Goal: Task Accomplishment & Management: Complete application form

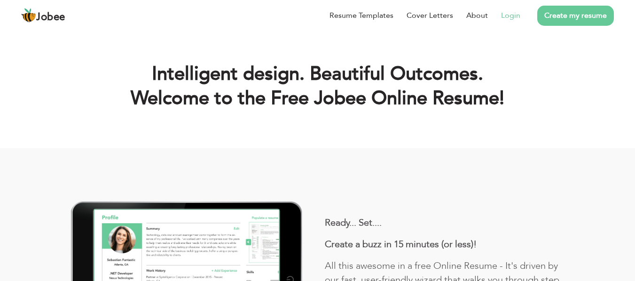
click at [518, 15] on link "Login" at bounding box center [510, 15] width 19 height 11
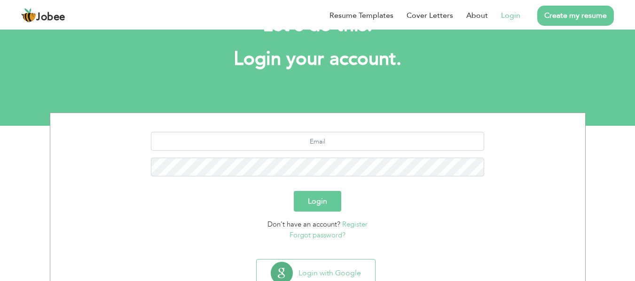
scroll to position [75, 0]
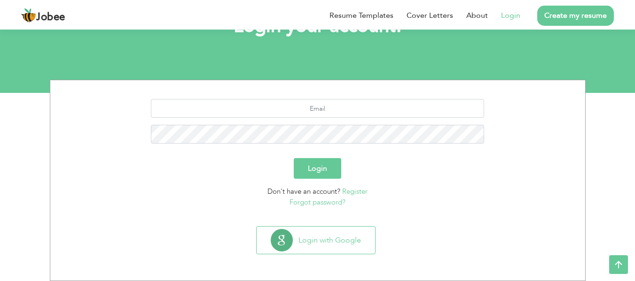
click at [326, 118] on div at bounding box center [317, 125] width 521 height 52
click at [352, 189] on link "Register" at bounding box center [354, 191] width 25 height 9
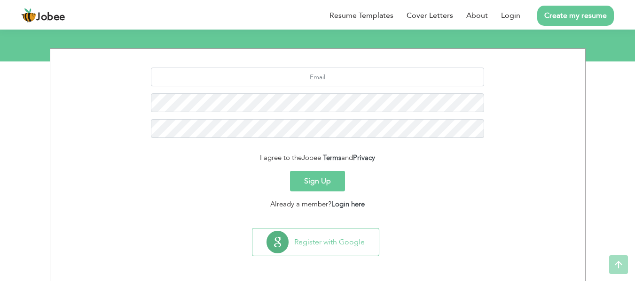
scroll to position [109, 0]
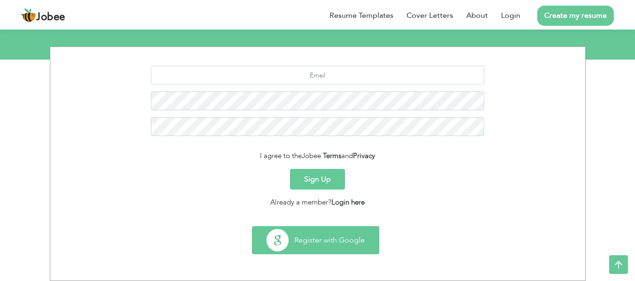
click at [353, 244] on button "Register with Google" at bounding box center [315, 240] width 126 height 27
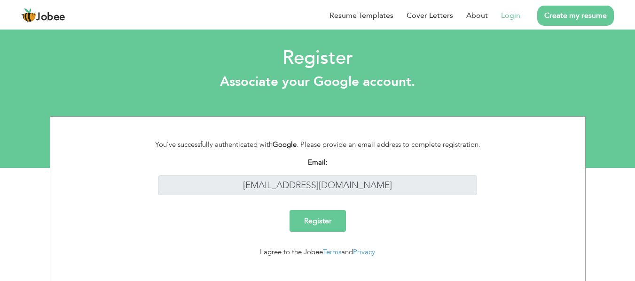
click at [329, 220] on input "Register" at bounding box center [317, 221] width 56 height 22
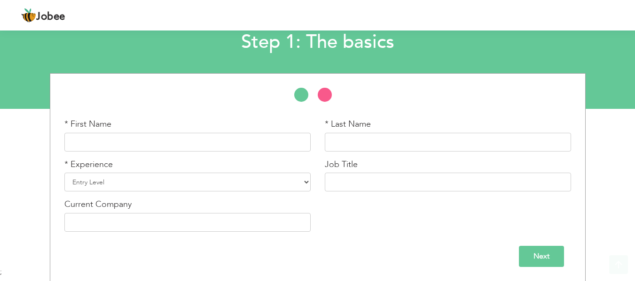
scroll to position [60, 0]
click at [200, 157] on div "* First Name" at bounding box center [187, 138] width 260 height 40
click at [224, 133] on input "text" at bounding box center [187, 141] width 246 height 19
click at [232, 147] on input "text" at bounding box center [187, 141] width 246 height 19
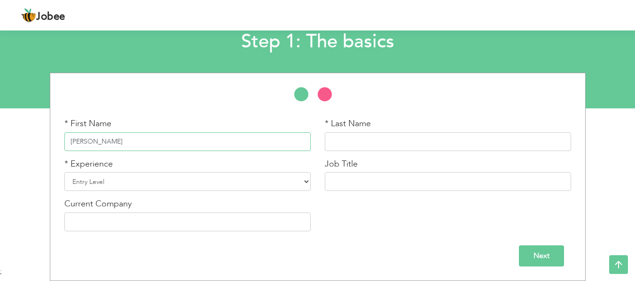
type input "Syed Muhammad"
type input "Hassan Qadri"
click at [177, 178] on select "Entry Level Less than 1 Year 1 Year 2 Years 3 Years 4 Years 5 Years 6 Years 7 Y…" at bounding box center [187, 181] width 246 height 19
click at [241, 187] on select "Entry Level Less than 1 Year 1 Year 2 Years 3 Years 4 Years 5 Years 6 Years 7 Y…" at bounding box center [187, 181] width 246 height 19
click at [218, 184] on select "Entry Level Less than 1 Year 1 Year 2 Years 3 Years 4 Years 5 Years 6 Years 7 Y…" at bounding box center [187, 181] width 246 height 19
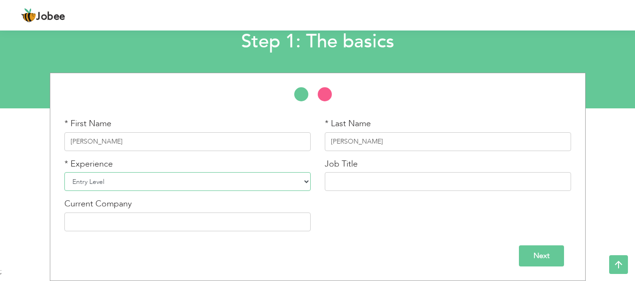
select select "6"
click at [64, 172] on select "Entry Level Less than 1 Year 1 Year 2 Years 3 Years 4 Years 5 Years 6 Years 7 Y…" at bounding box center [187, 181] width 246 height 19
click at [383, 180] on input "text" at bounding box center [448, 181] width 246 height 19
paste input "WordPress Developer"
type input "WordPress Developer"
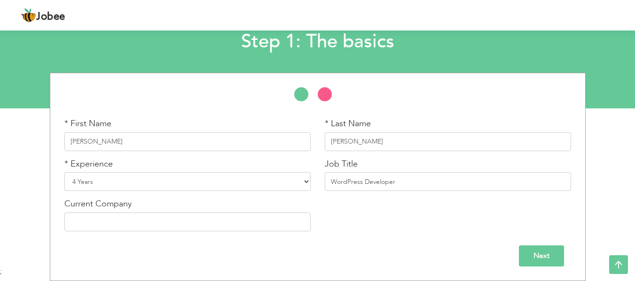
click at [289, 157] on div "* First Name Syed Muhammad" at bounding box center [187, 138] width 260 height 40
click at [260, 229] on input "text" at bounding box center [187, 222] width 246 height 19
click at [377, 219] on div "* First Name Syed Muhammad * Last Name Hassan Qadri * Experience Entry Level Le…" at bounding box center [317, 178] width 521 height 121
click at [541, 254] on input "Next" at bounding box center [541, 256] width 45 height 21
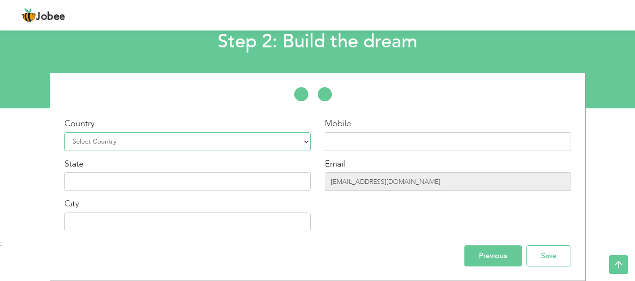
click at [194, 149] on select "Select Country Afghanistan Albania Algeria American Samoa Andorra Angola Anguil…" at bounding box center [187, 141] width 246 height 19
select select "166"
click at [64, 132] on select "Select Country Afghanistan Albania Algeria American Samoa Andorra Angola Anguil…" at bounding box center [187, 141] width 246 height 19
click at [384, 146] on input "text" at bounding box center [448, 141] width 246 height 19
type input "03203520160"
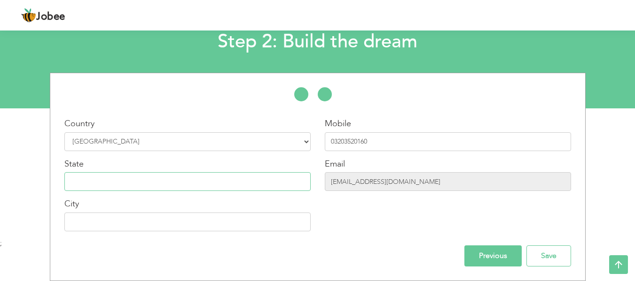
click at [221, 184] on input "text" at bounding box center [187, 181] width 246 height 19
type input "Sindh"
type input "[GEOGRAPHIC_DATA]"
click at [370, 222] on div "Mobile 03203520160 Email hasanshah3314@gmail.com" at bounding box center [448, 178] width 260 height 121
click at [566, 250] on input "Save" at bounding box center [548, 256] width 45 height 21
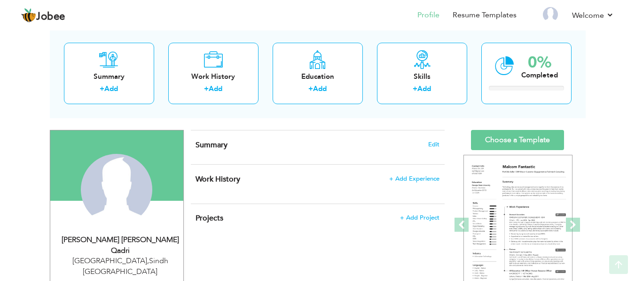
click at [0, 0] on div "Change Remove" at bounding box center [0, 0] width 0 height 0
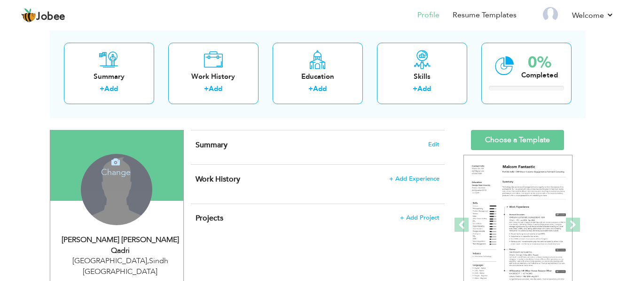
click at [118, 166] on icon at bounding box center [115, 162] width 8 height 8
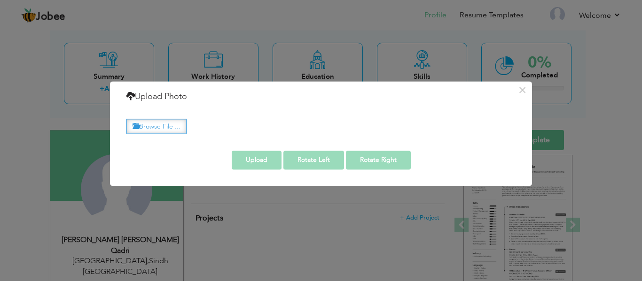
click at [160, 125] on label "Browse File ..." at bounding box center [156, 126] width 60 height 15
click at [0, 0] on input "Browse File ..." at bounding box center [0, 0] width 0 height 0
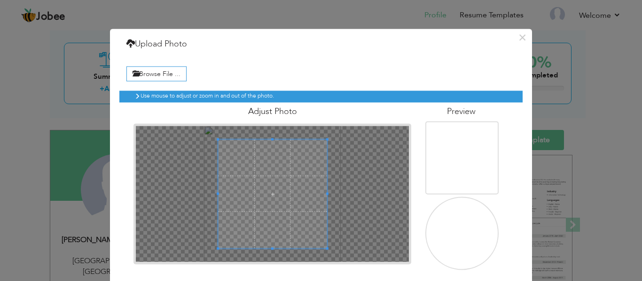
click at [465, 225] on img at bounding box center [463, 234] width 92 height 92
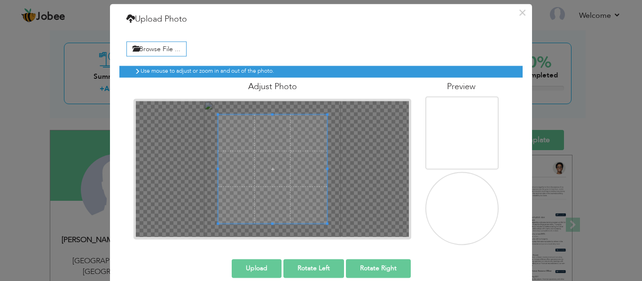
scroll to position [38, 0]
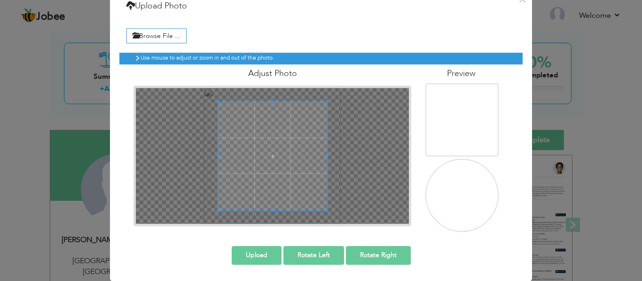
click at [248, 257] on button "Upload" at bounding box center [257, 255] width 50 height 19
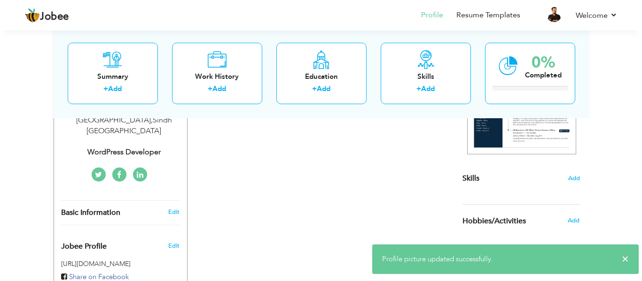
scroll to position [47, 0]
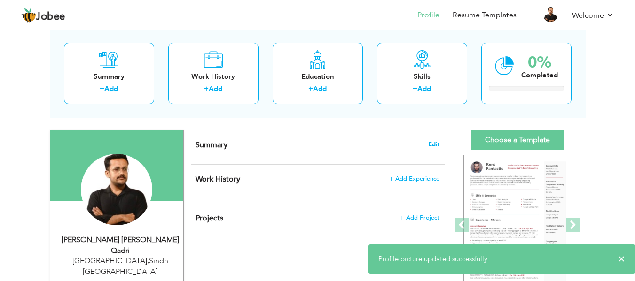
click at [430, 143] on span "Edit" at bounding box center [433, 144] width 11 height 7
